Goal: Information Seeking & Learning: Learn about a topic

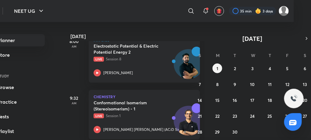
scroll to position [21, 17]
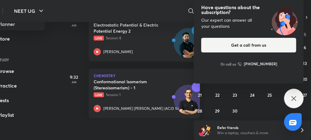
click at [294, 97] on icon at bounding box center [293, 98] width 7 height 7
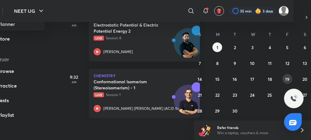
click at [283, 79] on button "19" at bounding box center [288, 79] width 10 height 10
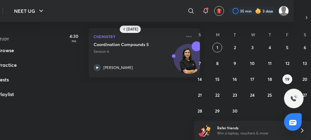
scroll to position [0, 17]
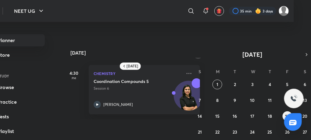
click at [199, 51] on button "button" at bounding box center [198, 54] width 9 height 9
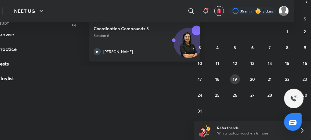
click at [231, 76] on button "19" at bounding box center [235, 79] width 10 height 10
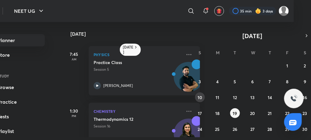
scroll to position [2, 17]
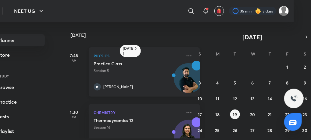
click at [95, 85] on icon at bounding box center [97, 86] width 7 height 7
